Goal: Task Accomplishment & Management: Use online tool/utility

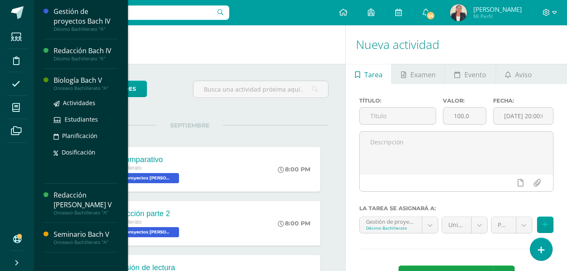
click at [89, 83] on div "Biología Bach V" at bounding box center [86, 81] width 64 height 10
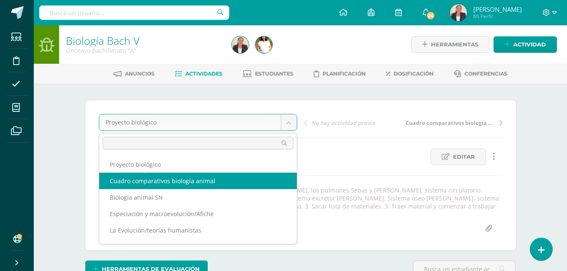
select select "/dashboard/teacher/grade-activity/30312/"
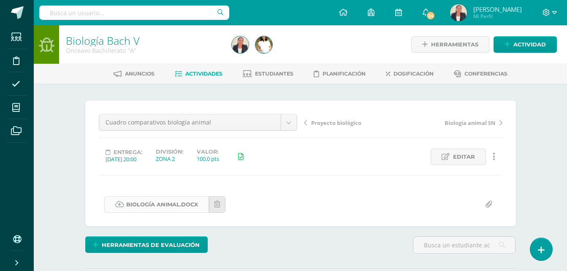
click at [183, 206] on link "Biología animal.docx" at bounding box center [156, 204] width 105 height 16
